Goal: Task Accomplishment & Management: Use online tool/utility

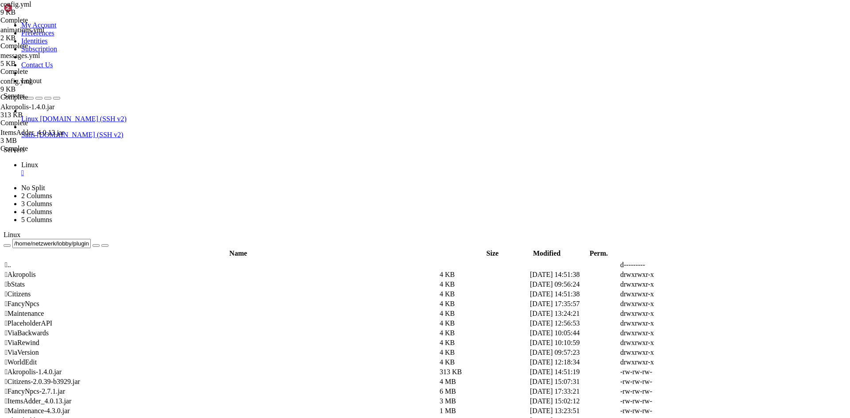
click at [96, 246] on div "submit" at bounding box center [96, 246] width 0 height 0
click at [149, 261] on td " .." at bounding box center [221, 265] width 434 height 9
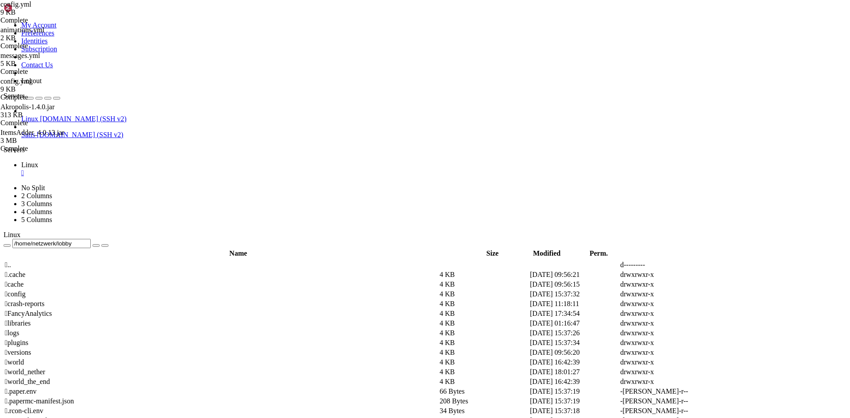
click at [28, 339] on span " plugins" at bounding box center [16, 343] width 23 height 8
type input "/home/netzwerk/lobby/plugins"
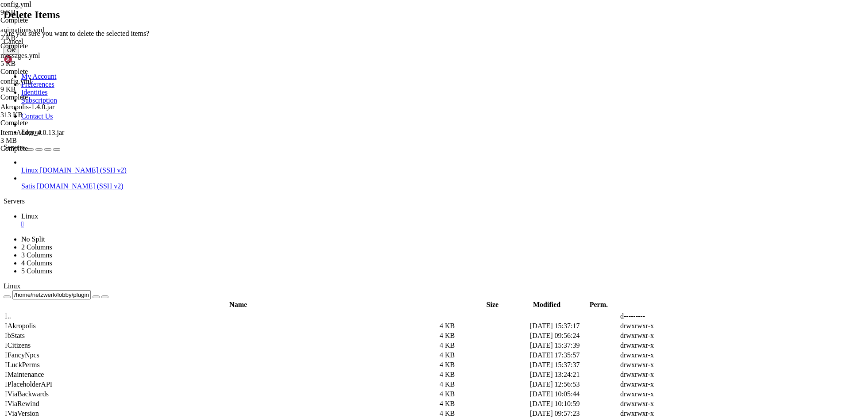
click at [19, 55] on button "OK" at bounding box center [11, 50] width 15 height 9
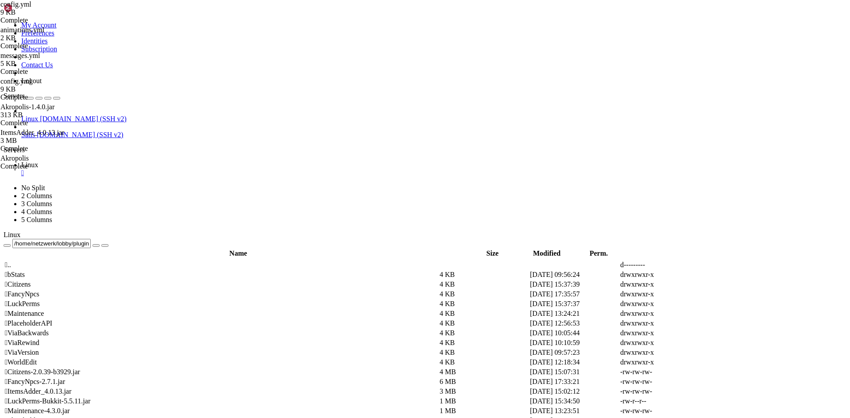
click at [96, 246] on div "submit" at bounding box center [96, 246] width 0 height 0
